Goal: Information Seeking & Learning: Learn about a topic

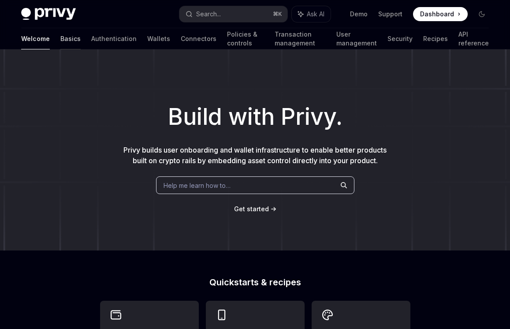
click at [60, 32] on link "Basics" at bounding box center [70, 38] width 20 height 21
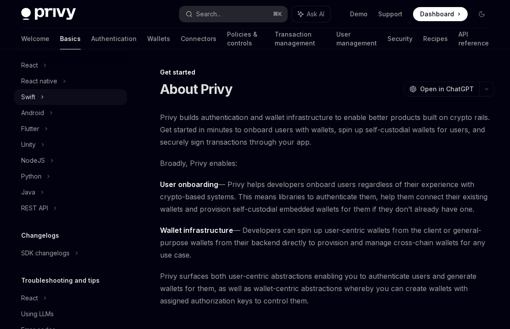
scroll to position [140, 0]
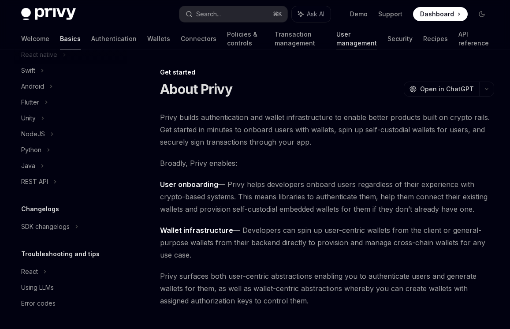
click at [337, 37] on link "User management" at bounding box center [356, 38] width 41 height 21
type textarea "*"
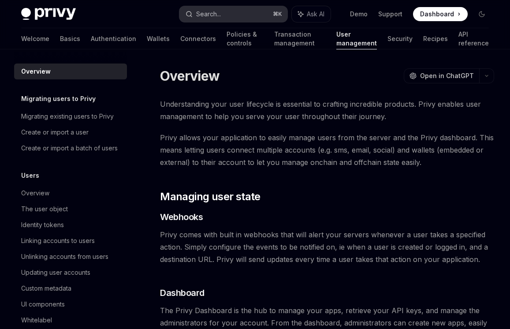
click at [209, 16] on div "Search..." at bounding box center [208, 14] width 25 height 11
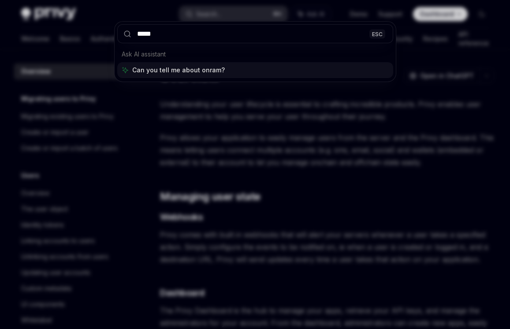
type input "******"
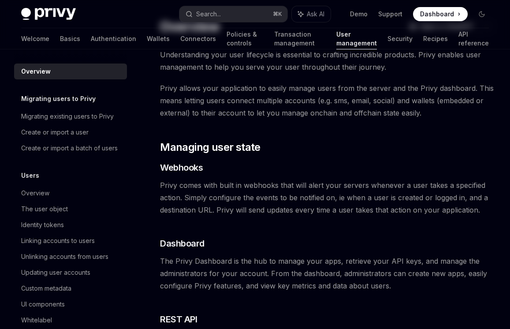
scroll to position [323, 0]
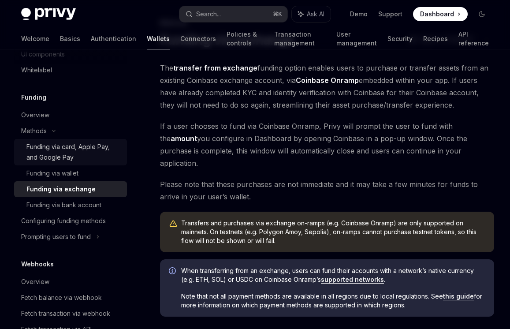
click at [79, 154] on div "Funding via card, Apple Pay, and Google Pay" at bounding box center [73, 151] width 95 height 21
type textarea "*"
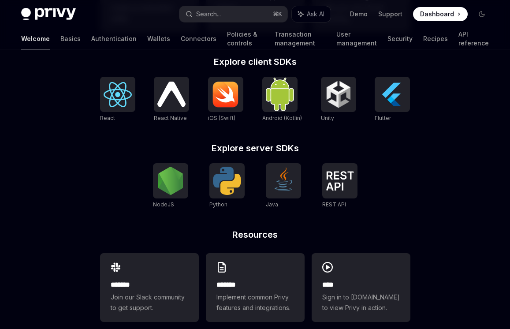
scroll to position [372, 0]
